Goal: Browse casually

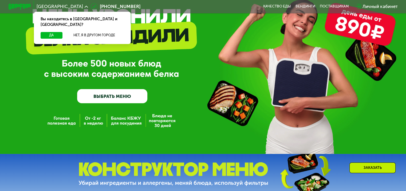
scroll to position [53, 0]
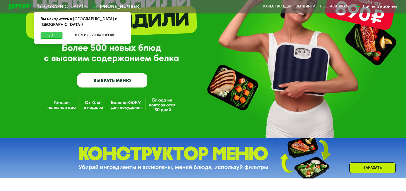
click at [53, 32] on button "Да" at bounding box center [52, 35] width 22 height 7
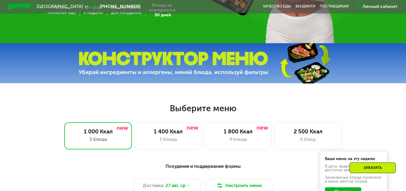
scroll to position [214, 0]
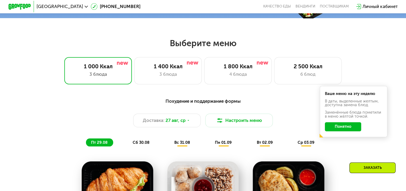
click at [358, 128] on button "Понятно" at bounding box center [343, 126] width 36 height 9
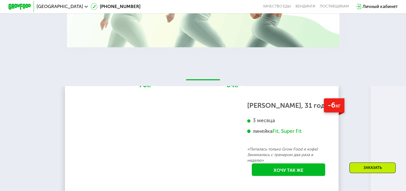
scroll to position [961, 0]
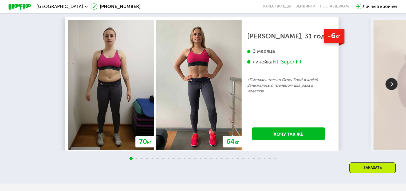
click at [390, 87] on img at bounding box center [392, 84] width 12 height 12
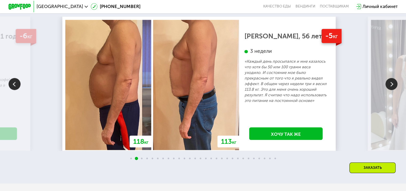
click at [390, 87] on img at bounding box center [392, 84] width 12 height 12
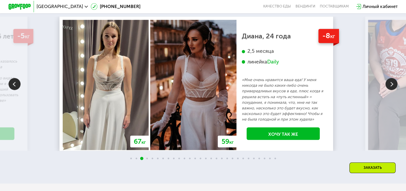
click at [395, 73] on img at bounding box center [411, 85] width 86 height 130
click at [393, 89] on img at bounding box center [392, 84] width 12 height 12
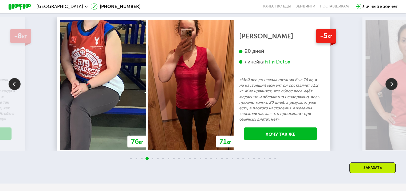
click at [393, 89] on img at bounding box center [392, 84] width 12 height 12
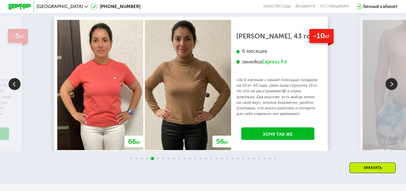
click at [392, 89] on img at bounding box center [392, 84] width 12 height 12
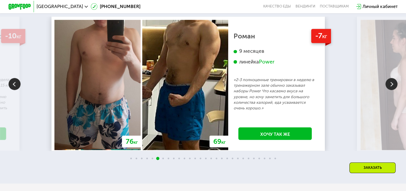
click at [392, 89] on img at bounding box center [392, 84] width 12 height 12
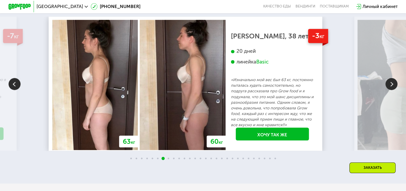
click at [393, 90] on img at bounding box center [392, 84] width 12 height 12
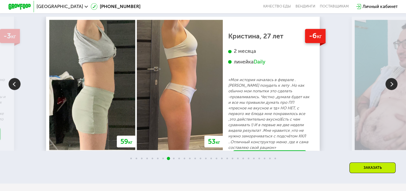
click at [393, 90] on img at bounding box center [392, 84] width 12 height 12
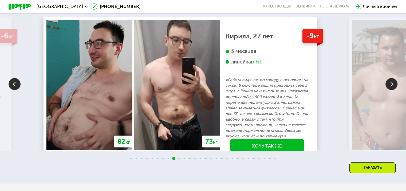
click at [393, 90] on img at bounding box center [392, 84] width 12 height 12
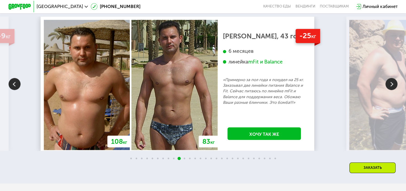
click at [393, 90] on img at bounding box center [392, 84] width 12 height 12
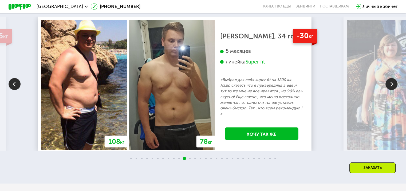
click at [393, 90] on img at bounding box center [392, 84] width 12 height 12
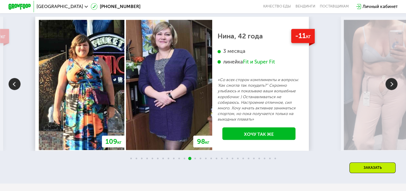
click at [393, 90] on img at bounding box center [392, 84] width 12 height 12
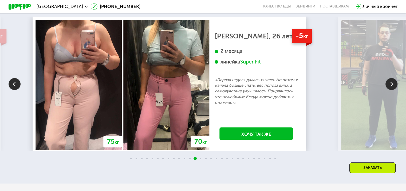
click at [393, 90] on img at bounding box center [392, 84] width 12 height 12
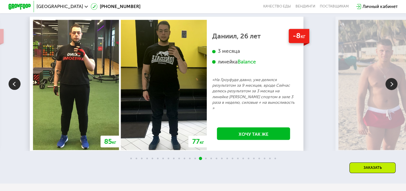
click at [393, 90] on img at bounding box center [392, 84] width 12 height 12
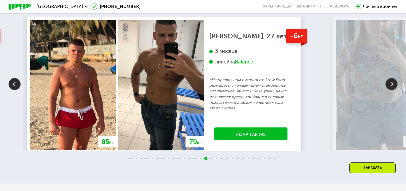
click at [392, 90] on img at bounding box center [392, 84] width 12 height 12
